Goal: Task Accomplishment & Management: Manage account settings

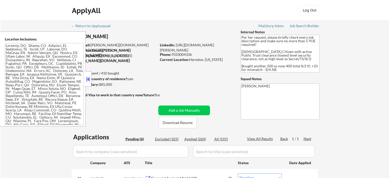
select select ""pending""
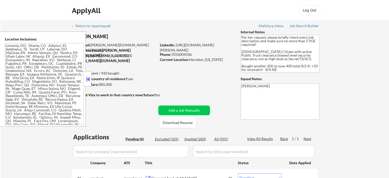
select select ""pending""
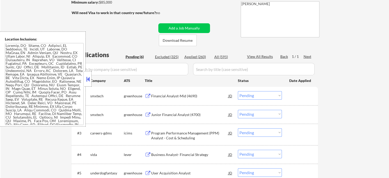
scroll to position [102, 0]
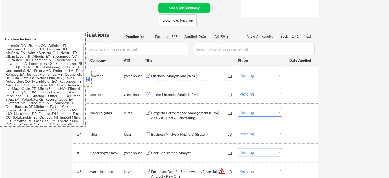
click at [174, 73] on div "Financial Analyst-Mid (4690)" at bounding box center [189, 75] width 77 height 5
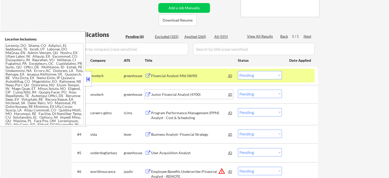
click at [168, 94] on div "Junior Financial Analyst (4700)" at bounding box center [189, 94] width 77 height 5
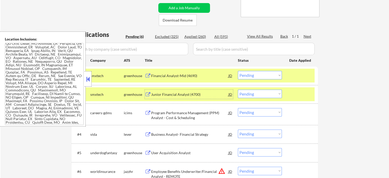
scroll to position [127, 0]
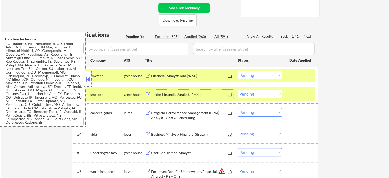
click at [176, 91] on div "Junior Financial Analyst (4700)" at bounding box center [189, 94] width 77 height 9
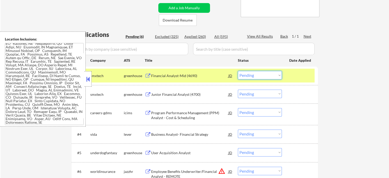
drag, startPoint x: 251, startPoint y: 73, endPoint x: 253, endPoint y: 79, distance: 5.6
click at [251, 73] on select "Choose an option... Pending Applied Excluded (Questions) Excluded (Expired) Exc…" at bounding box center [260, 75] width 44 height 8
click at [238, 71] on select "Choose an option... Pending Applied Excluded (Questions) Excluded (Expired) Exc…" at bounding box center [260, 75] width 44 height 8
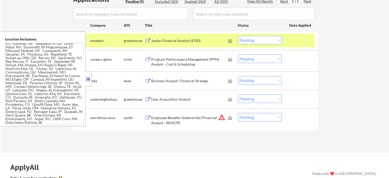
scroll to position [179, 0]
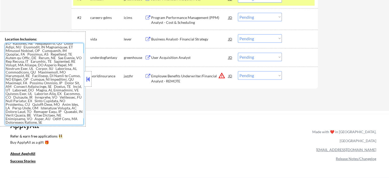
drag, startPoint x: 32, startPoint y: 72, endPoint x: 9, endPoint y: 75, distance: 23.8
click at [9, 75] on textarea at bounding box center [44, 84] width 79 height 82
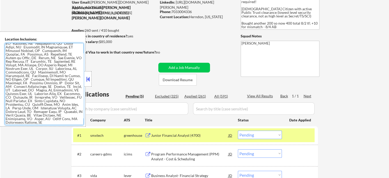
scroll to position [102, 0]
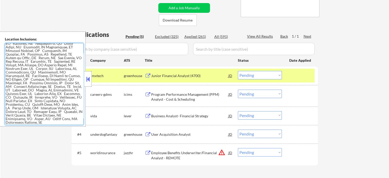
click at [249, 74] on select "Choose an option... Pending Applied Excluded (Questions) Excluded (Expired) Exc…" at bounding box center [260, 75] width 44 height 8
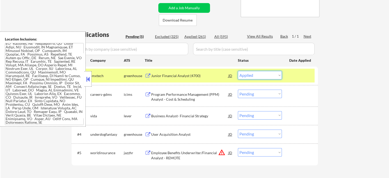
click at [238, 71] on select "Choose an option... Pending Applied Excluded (Questions) Excluded (Expired) Exc…" at bounding box center [260, 75] width 44 height 8
select select ""pending""
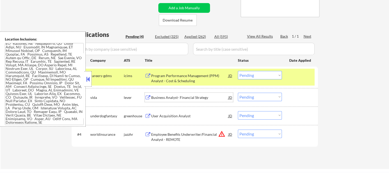
click at [165, 97] on div "Business Analyst- Financial Strategy" at bounding box center [189, 97] width 77 height 5
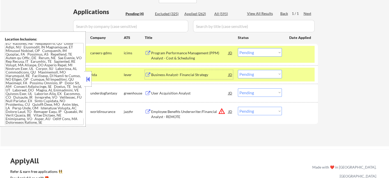
scroll to position [154, 0]
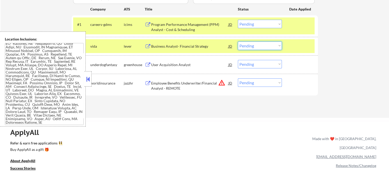
click at [254, 47] on select "Choose an option... Pending Applied Excluded (Questions) Excluded (Expired) Exc…" at bounding box center [260, 45] width 44 height 8
click at [238, 41] on select "Choose an option... Pending Applied Excluded (Questions) Excluded (Expired) Exc…" at bounding box center [260, 45] width 44 height 8
click at [165, 64] on div "User Acquisition Analyst" at bounding box center [189, 64] width 77 height 5
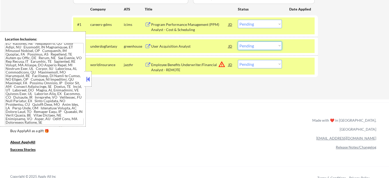
click at [257, 48] on select "Choose an option... Pending Applied Excluded (Questions) Excluded (Expired) Exc…" at bounding box center [260, 45] width 44 height 8
click at [238, 41] on select "Choose an option... Pending Applied Excluded (Questions) Excluded (Expired) Exc…" at bounding box center [260, 45] width 44 height 8
click at [181, 64] on div "Employee Benefits Underwriter/Financial Analyst - REMOTE" at bounding box center [189, 67] width 77 height 10
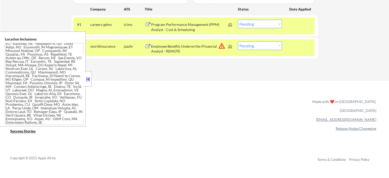
drag, startPoint x: 257, startPoint y: 46, endPoint x: 257, endPoint y: 49, distance: 3.6
click at [257, 46] on select "Choose an option... Pending Applied Excluded (Questions) Excluded (Expired) Exc…" at bounding box center [260, 45] width 44 height 8
select select ""excluded__location_""
click at [238, 41] on select "Choose an option... Pending Applied Excluded (Questions) Excluded (Expired) Exc…" at bounding box center [260, 45] width 44 height 8
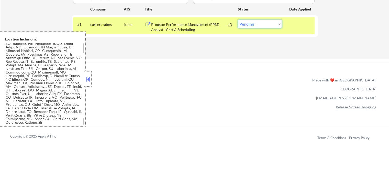
click at [266, 24] on select "Choose an option... Pending Applied Excluded (Questions) Excluded (Expired) Exc…" at bounding box center [260, 24] width 44 height 8
click at [195, 48] on div "Applications Pending (1) Excluded (328) Applied (262) All (591) View All Result…" at bounding box center [195, 14] width 246 height 70
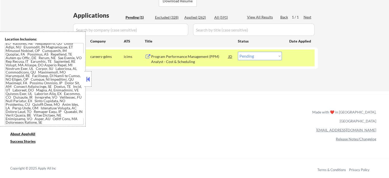
scroll to position [77, 0]
